Goal: Navigation & Orientation: Find specific page/section

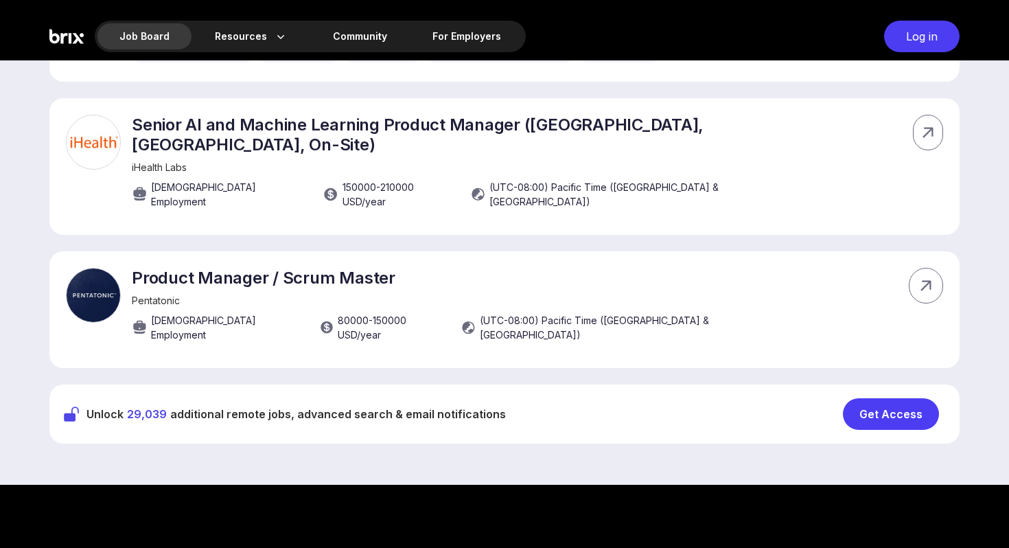
scroll to position [663, 0]
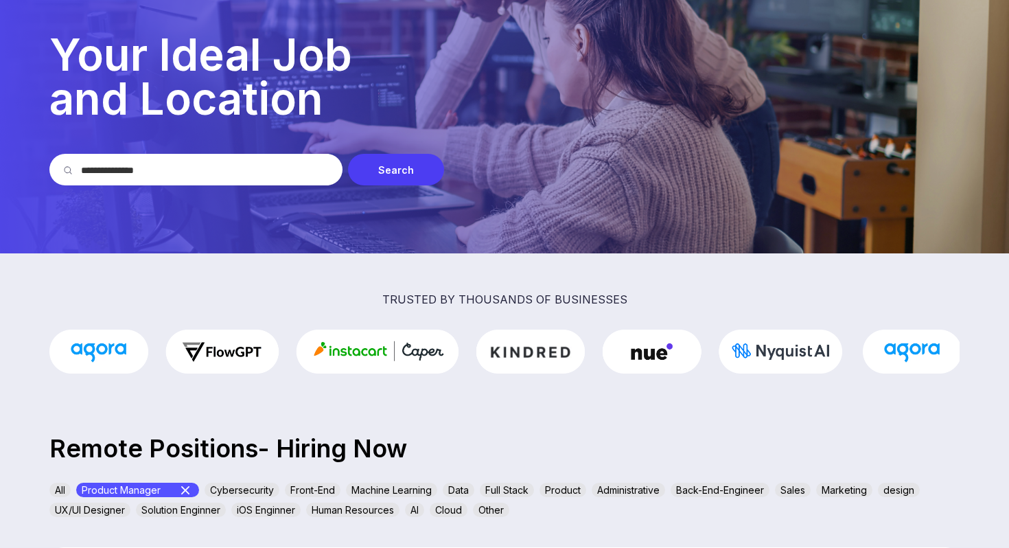
scroll to position [9, 0]
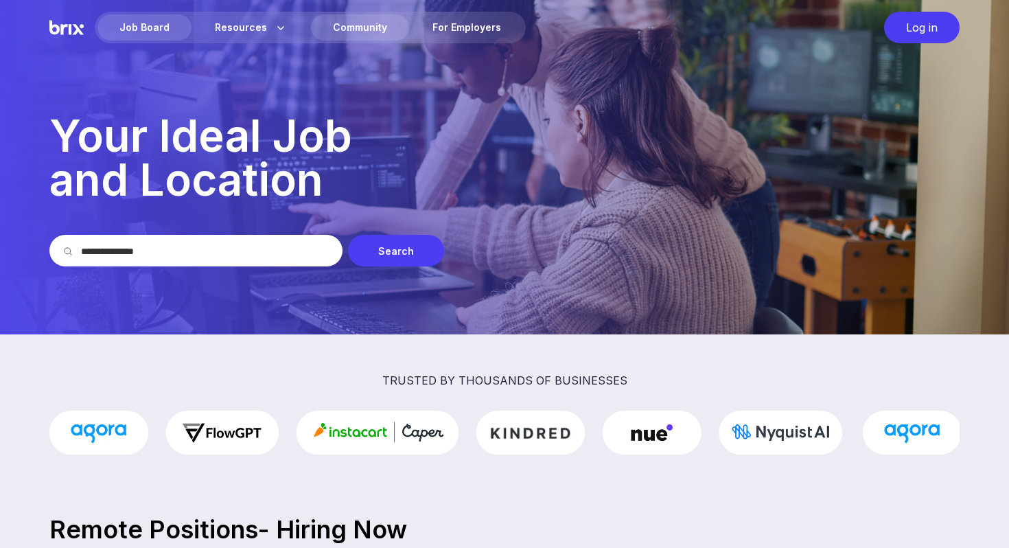
click at [357, 31] on div "Community" at bounding box center [360, 27] width 98 height 26
